Goal: Find specific page/section: Find specific page/section

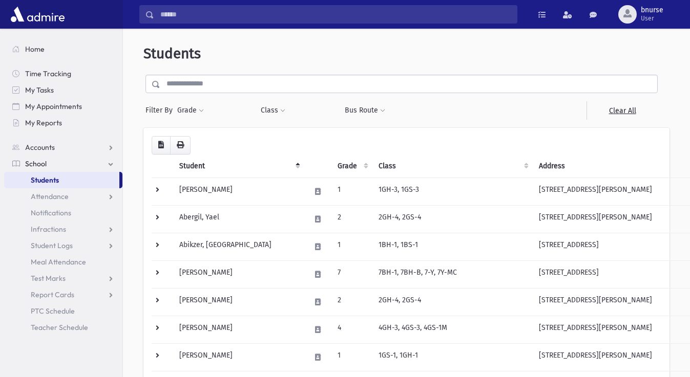
click at [255, 81] on input "text" at bounding box center [408, 84] width 497 height 18
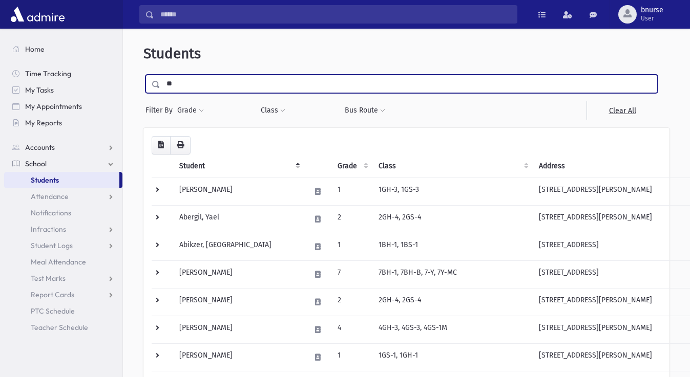
type input "*"
type input "***"
click at [143, 75] on input "submit" at bounding box center [157, 82] width 29 height 14
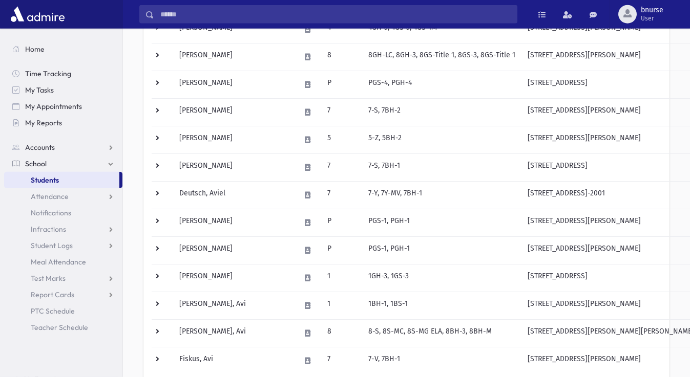
scroll to position [575, 0]
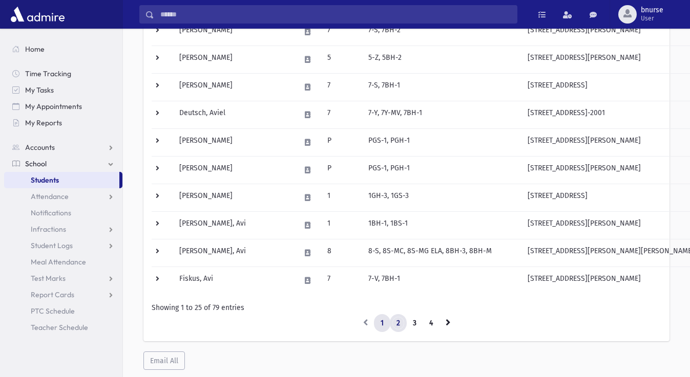
click at [400, 324] on link "2" at bounding box center [398, 323] width 17 height 18
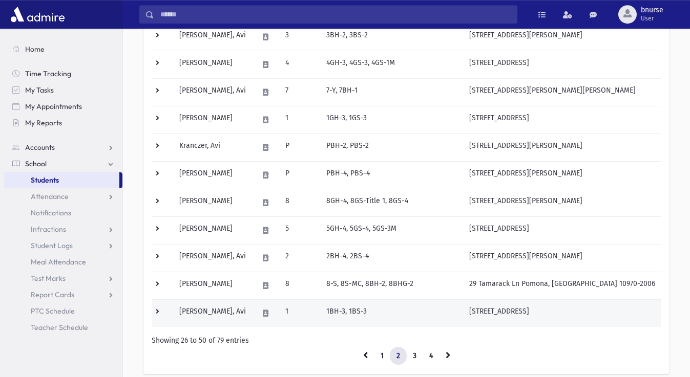
scroll to position [522, 0]
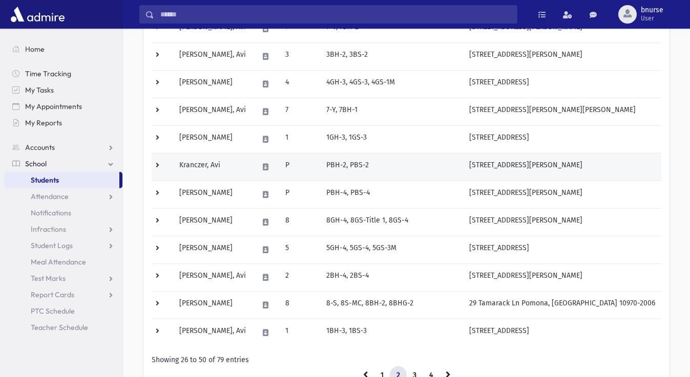
click at [210, 170] on td "Kranczer, Avi" at bounding box center [212, 167] width 79 height 28
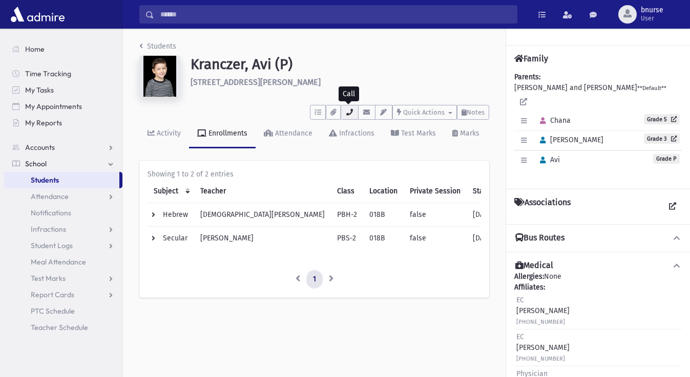
click at [353, 110] on button "button" at bounding box center [349, 112] width 17 height 15
